Goal: Task Accomplishment & Management: Manage account settings

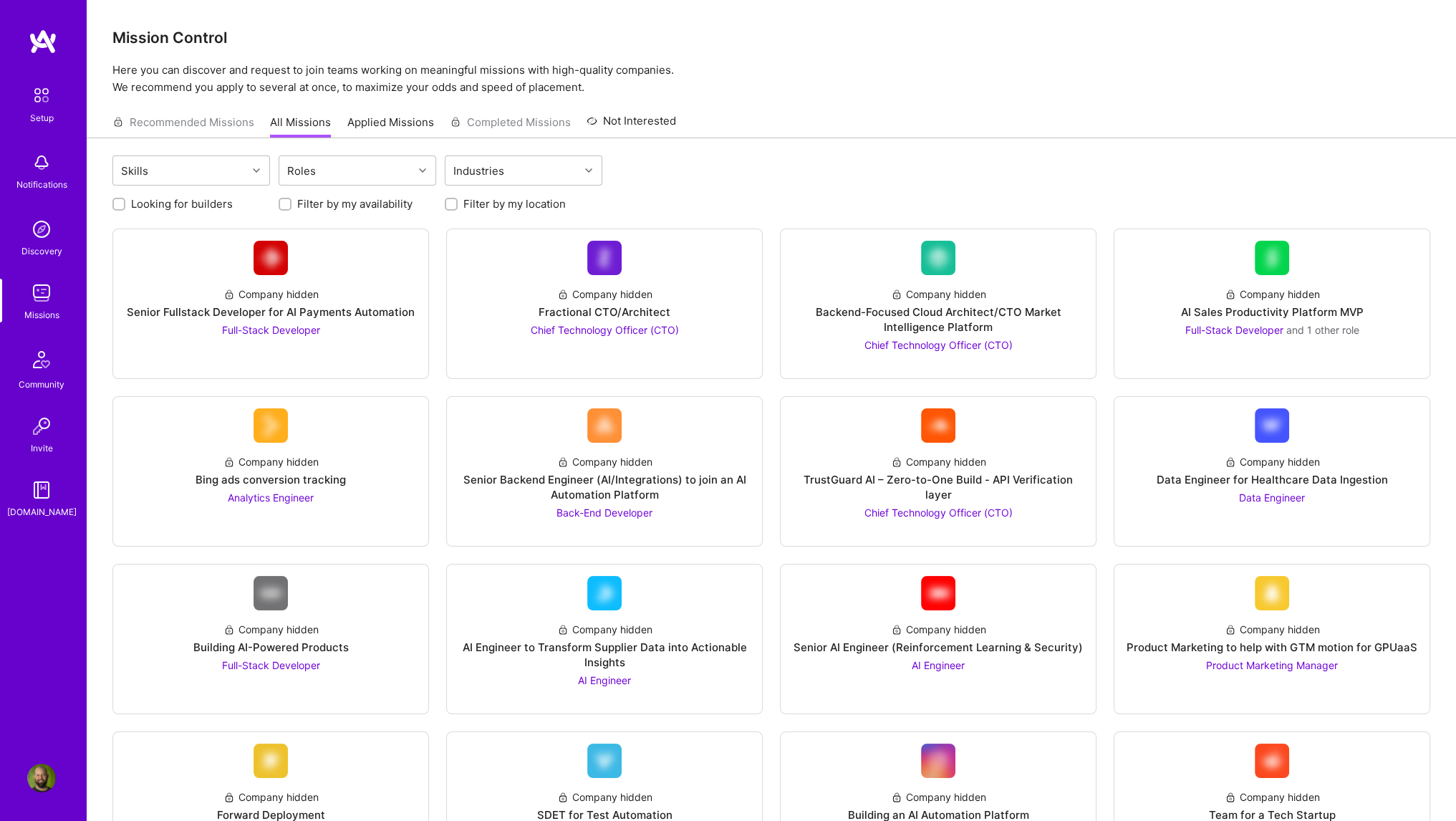
click at [37, 162] on img at bounding box center [41, 162] width 29 height 29
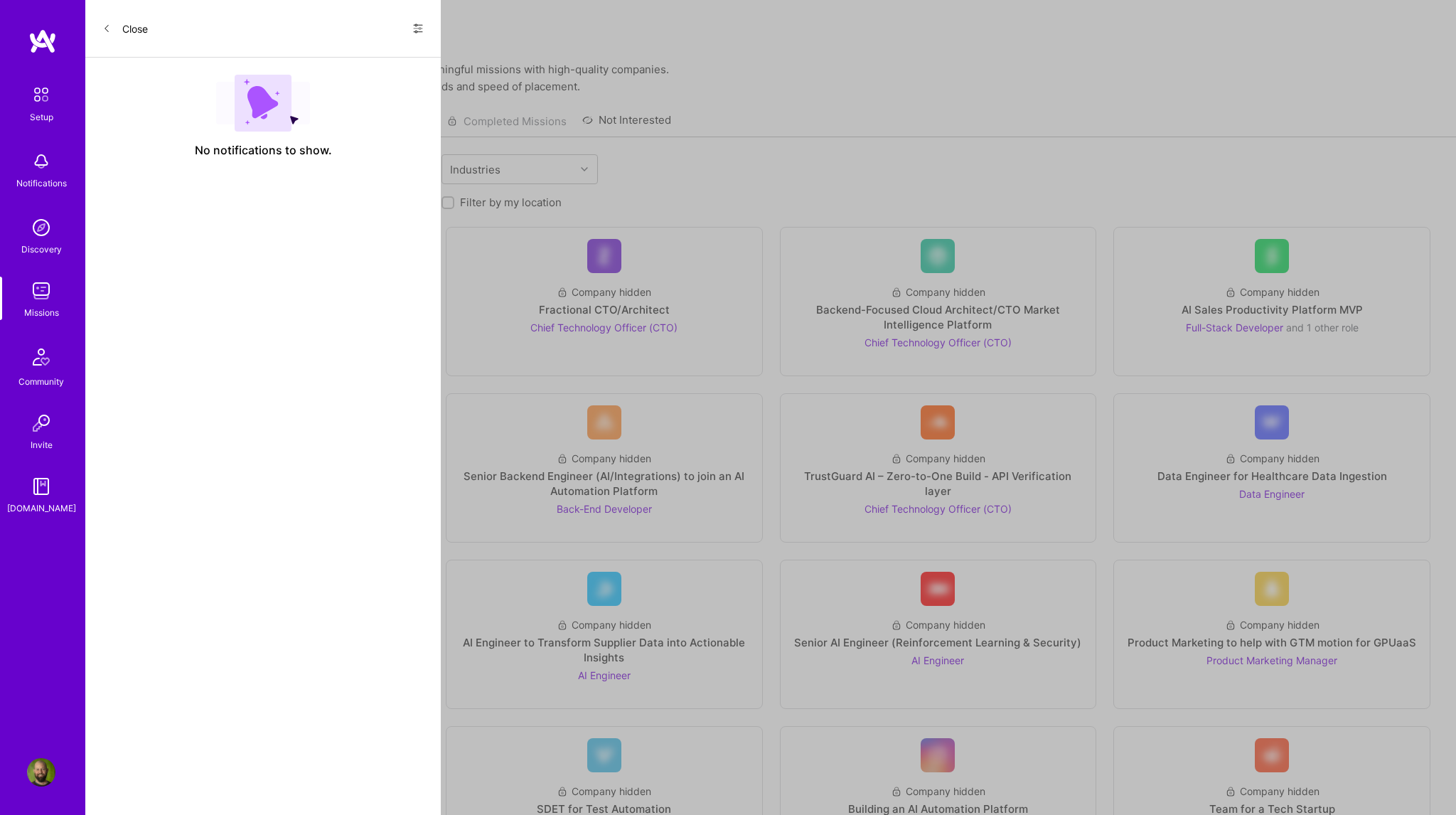
click at [420, 31] on icon at bounding box center [418, 28] width 12 height 12
click at [344, 64] on span "Show all notifications" at bounding box center [318, 58] width 99 height 14
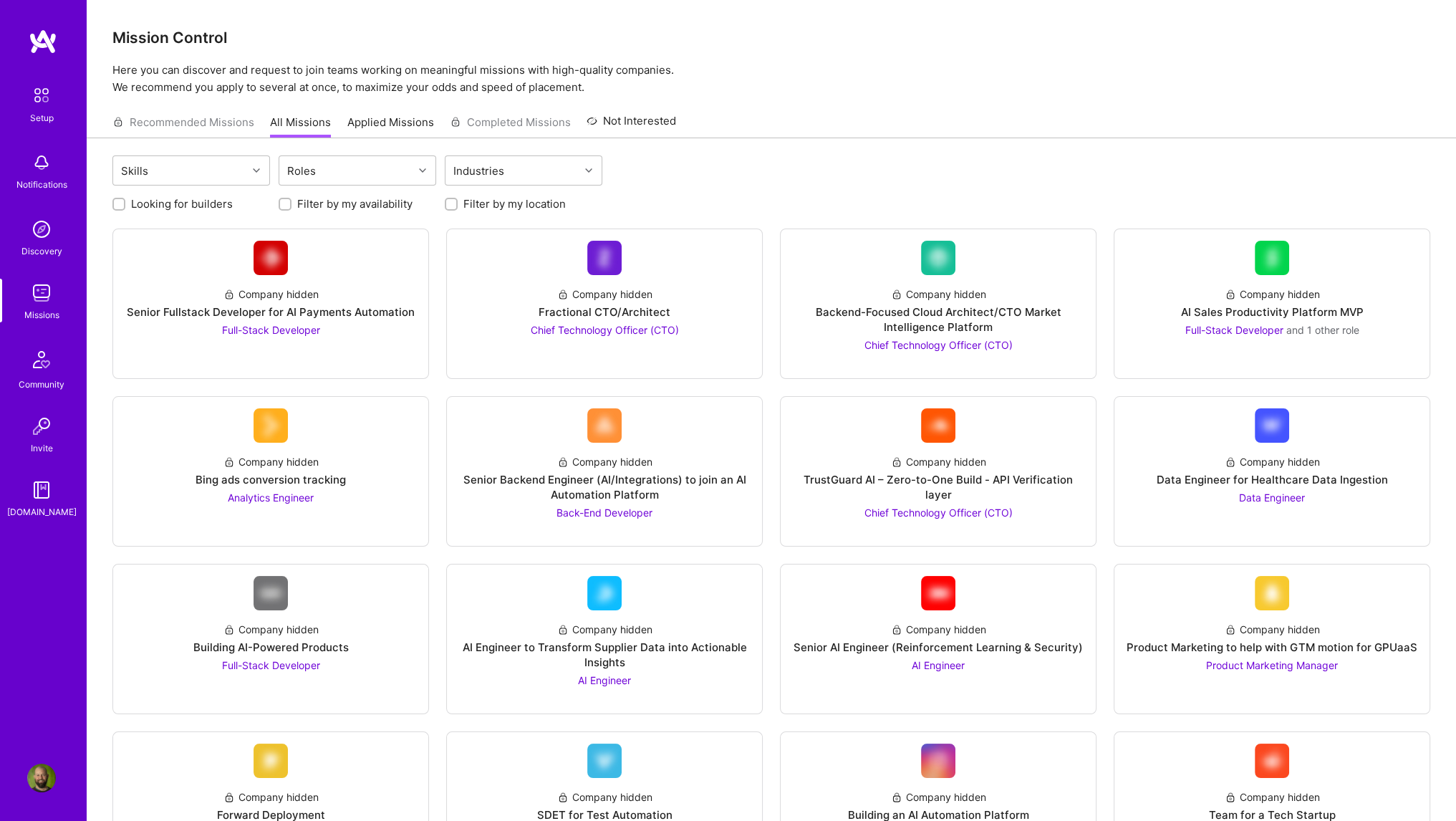
click at [385, 124] on link "Applied Missions" at bounding box center [390, 126] width 87 height 24
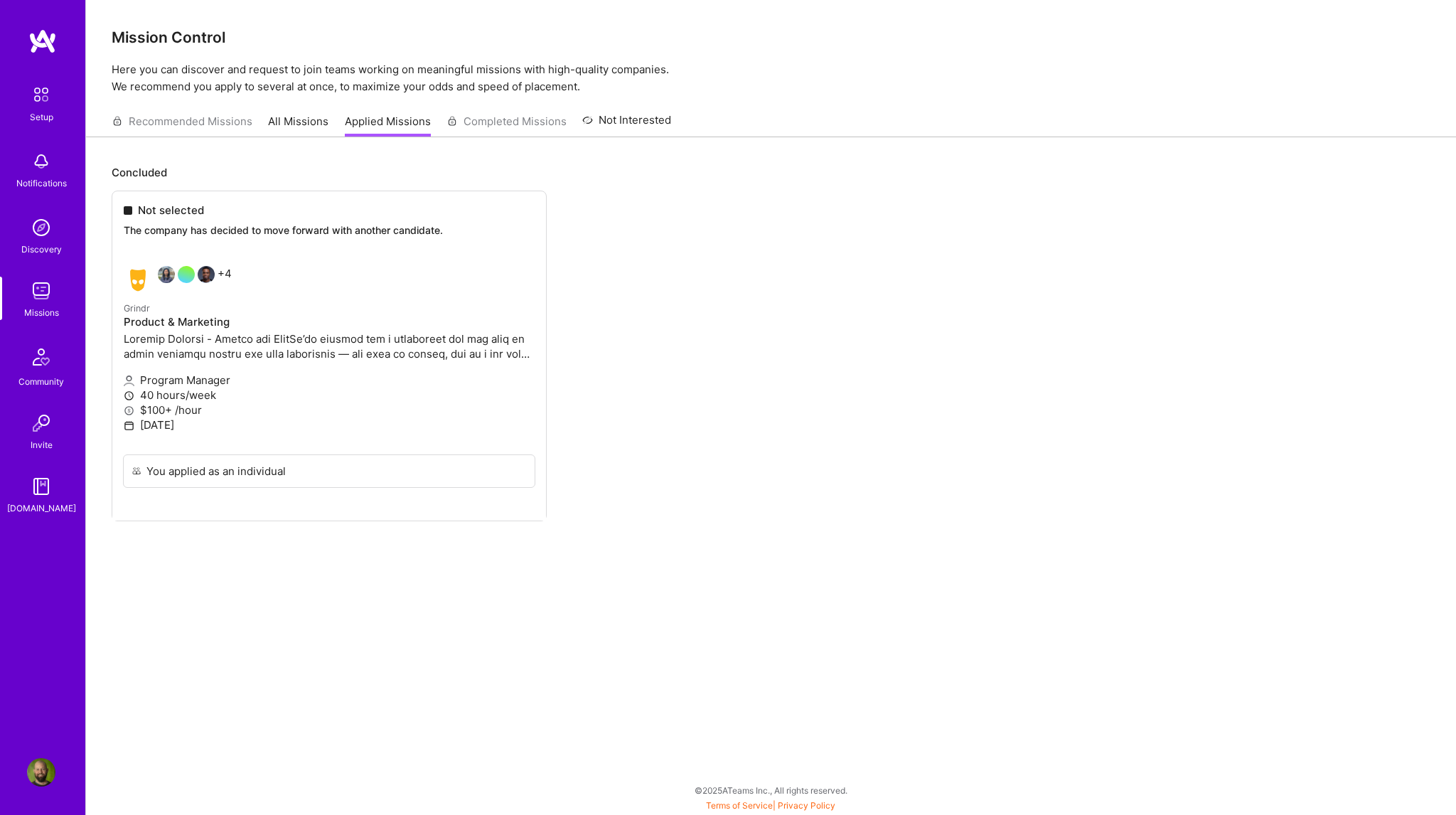
click at [36, 229] on img at bounding box center [41, 227] width 28 height 28
